Goal: Task Accomplishment & Management: Manage account settings

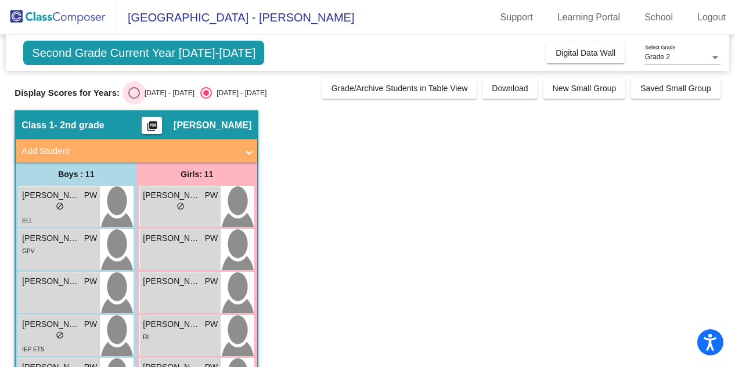
click at [132, 90] on div "Select an option" at bounding box center [134, 93] width 12 height 12
click at [133, 99] on input "[DATE] - [DATE]" at bounding box center [133, 99] width 1 height 1
radio input "true"
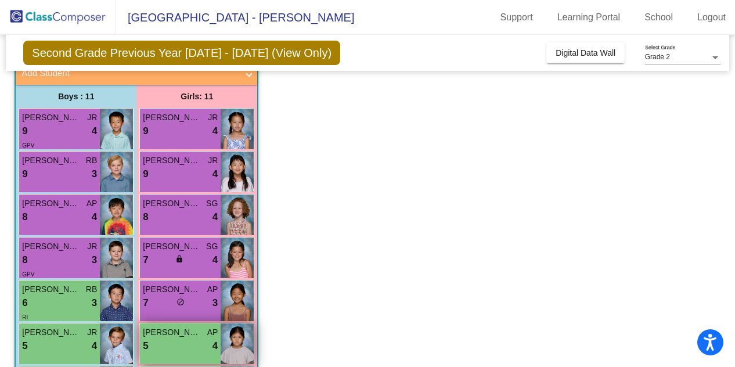
scroll to position [194, 0]
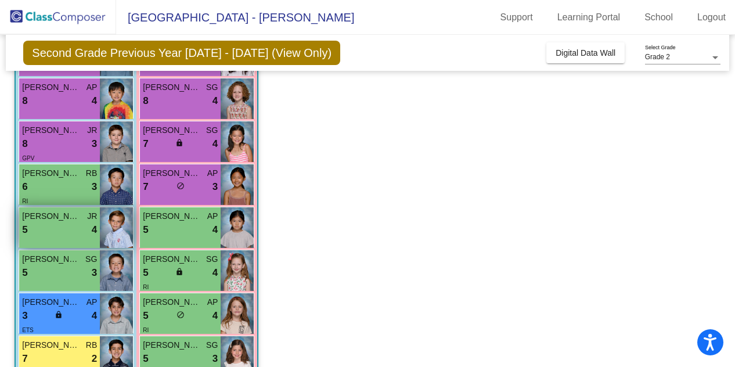
click at [44, 229] on div "5 lock do_not_disturb_alt 4" at bounding box center [59, 229] width 75 height 15
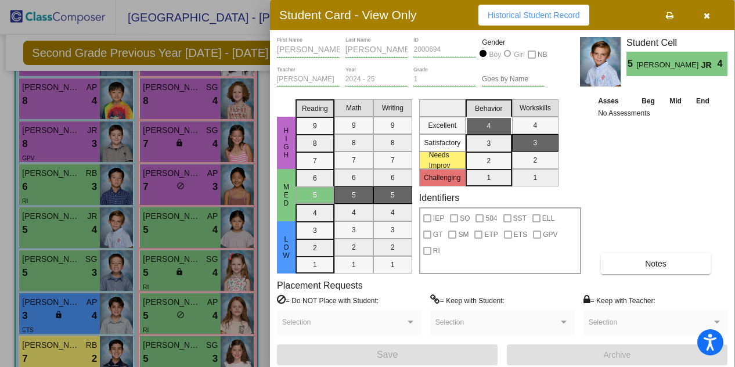
click at [75, 222] on div at bounding box center [367, 183] width 735 height 367
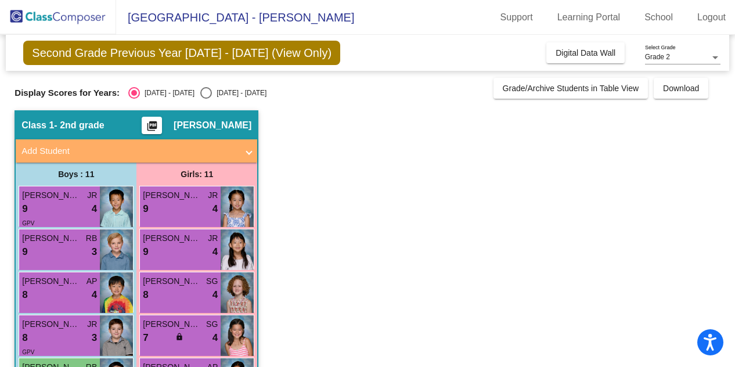
scroll to position [58, 0]
